Goal: Check status: Check status

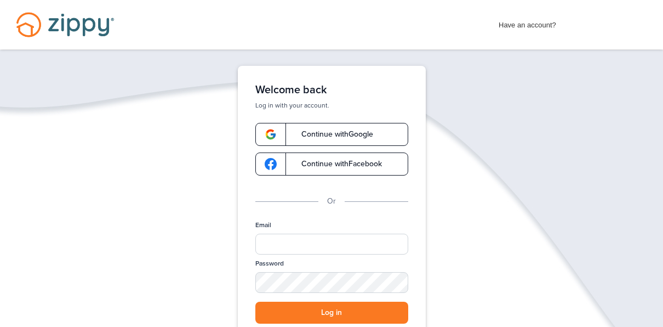
click at [300, 137] on span "Continue with Google" at bounding box center [332, 135] width 83 height 8
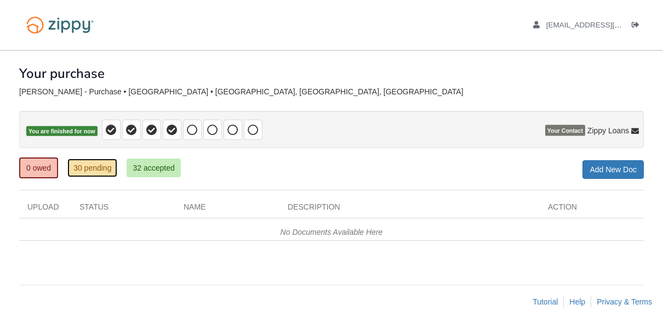
click at [83, 161] on link "30 pending" at bounding box center [92, 167] width 50 height 19
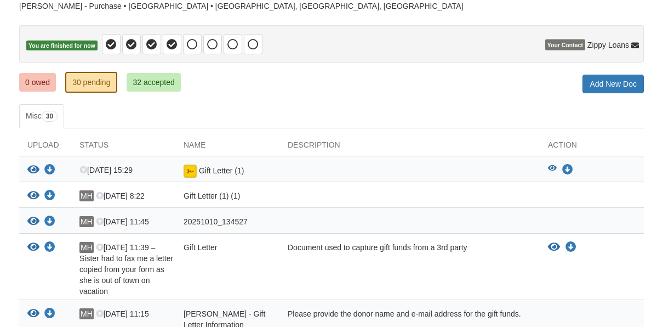
scroll to position [87, 0]
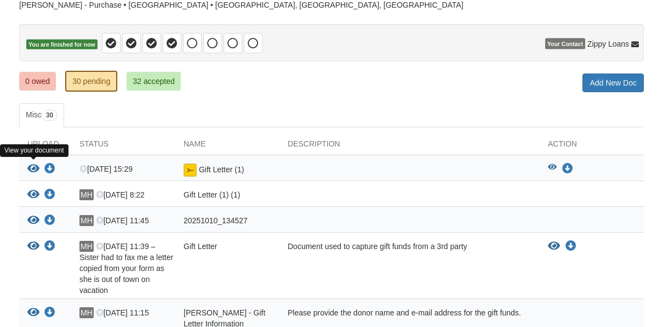
click at [33, 163] on icon "View Gift Letter (1)" at bounding box center [33, 168] width 12 height 11
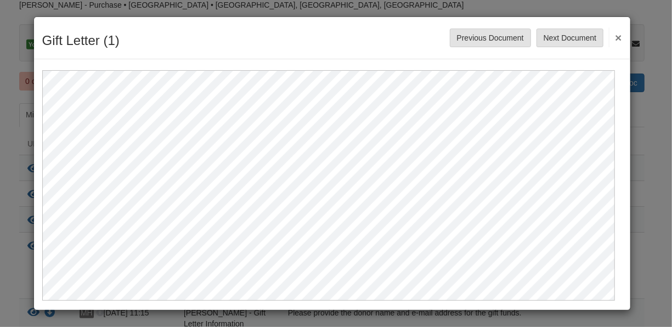
click at [611, 36] on button "×" at bounding box center [615, 37] width 13 height 20
